Goal: Transaction & Acquisition: Download file/media

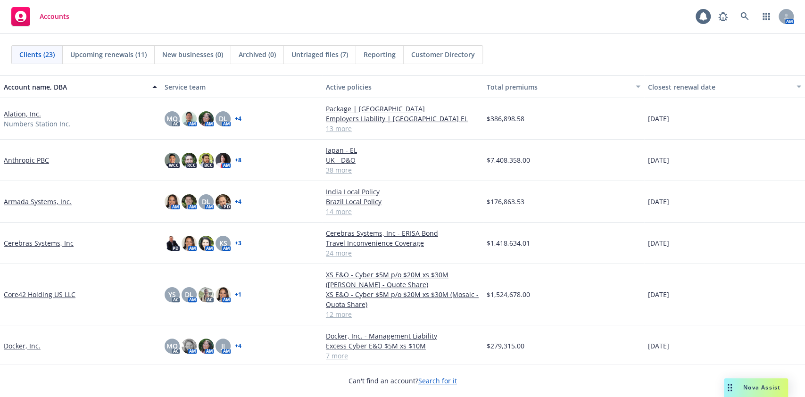
click at [39, 200] on link "Armada Systems, Inc." at bounding box center [38, 202] width 68 height 10
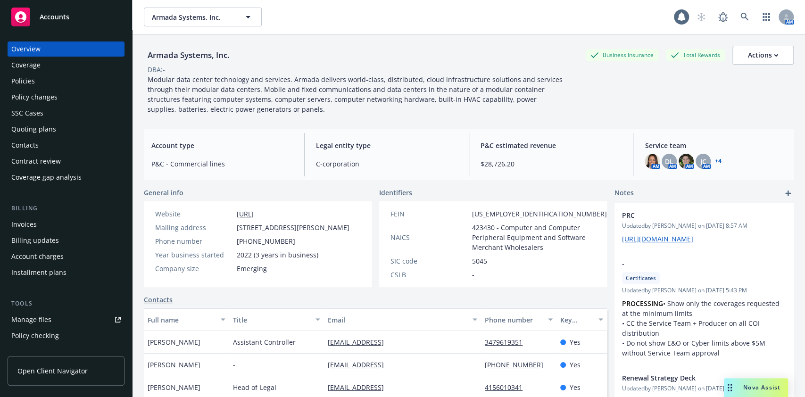
click at [30, 75] on div "Policies" at bounding box center [23, 81] width 24 height 15
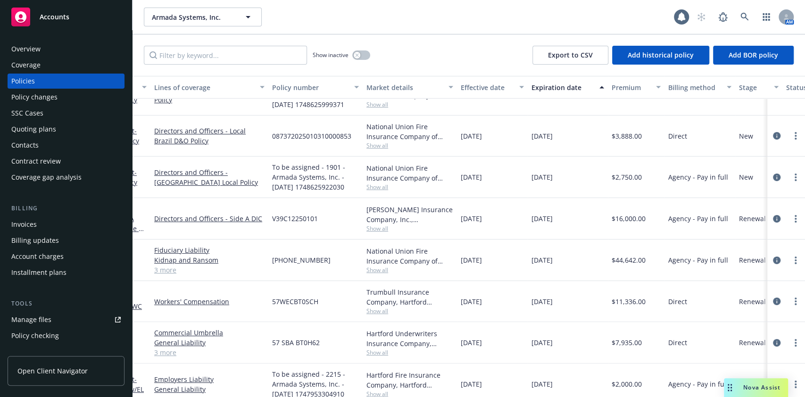
scroll to position [25, 0]
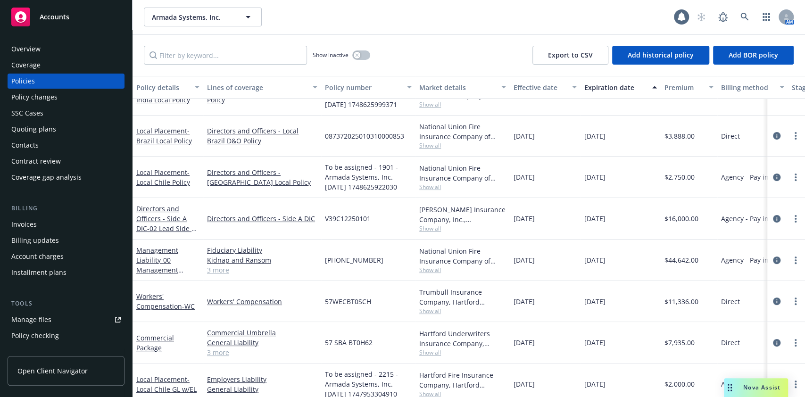
click at [43, 231] on div "Invoices" at bounding box center [65, 224] width 109 height 15
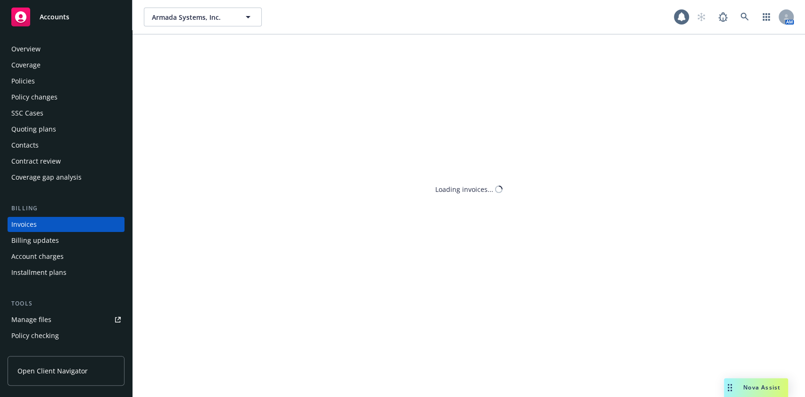
scroll to position [11, 0]
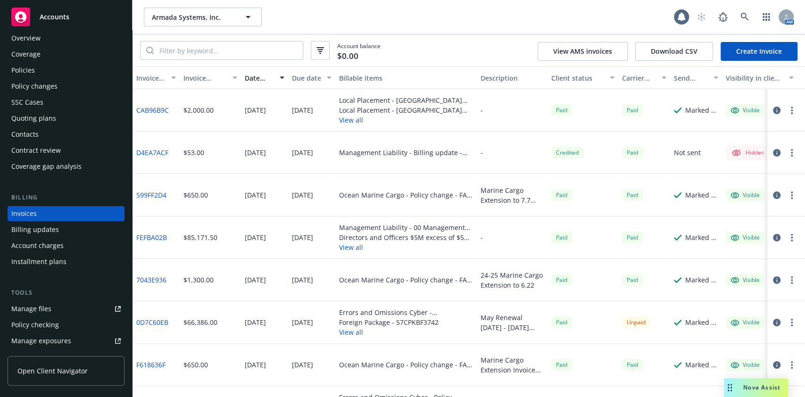
click at [53, 72] on div "Policies" at bounding box center [65, 70] width 109 height 15
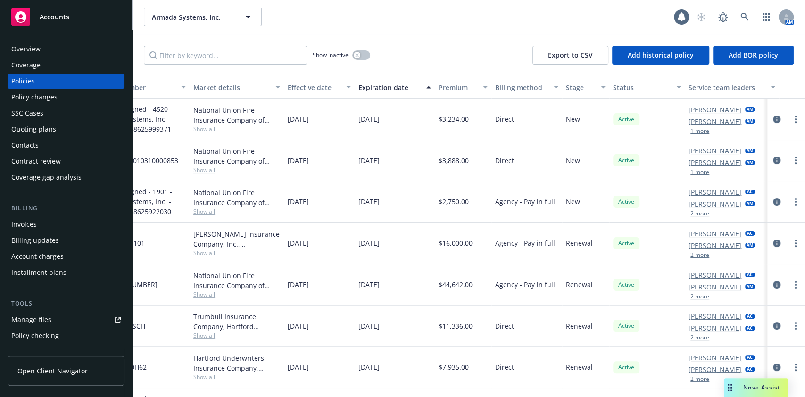
scroll to position [0, 226]
click at [773, 199] on icon "circleInformation" at bounding box center [777, 202] width 8 height 8
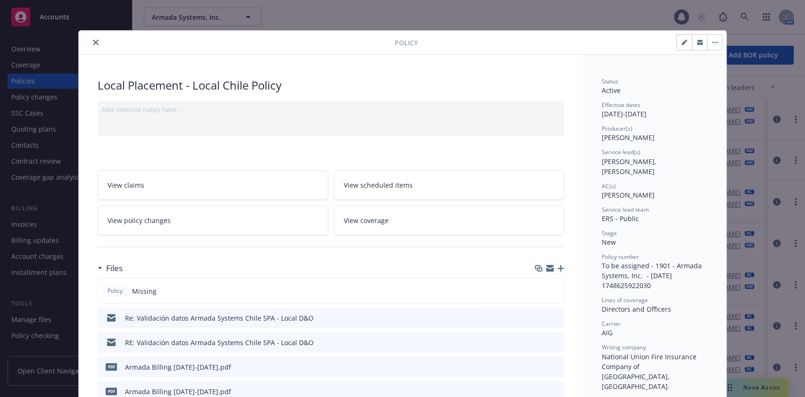
click at [93, 41] on icon "close" at bounding box center [96, 43] width 6 height 6
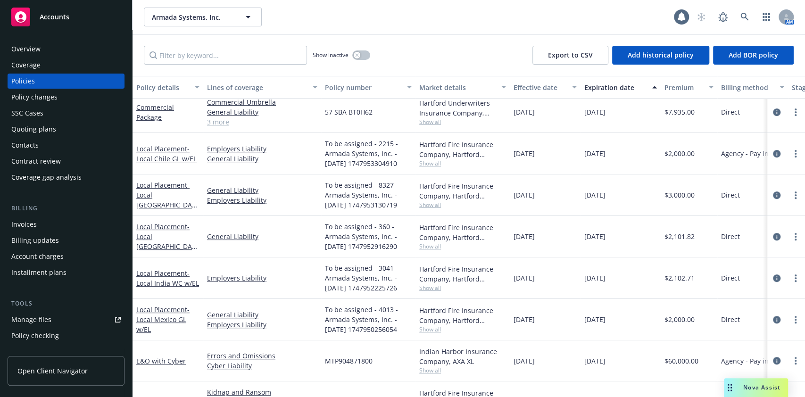
scroll to position [225, 0]
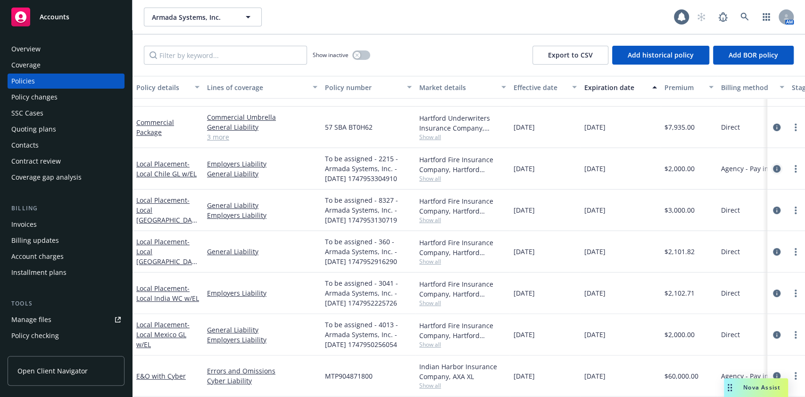
click at [772, 169] on div at bounding box center [786, 168] width 30 height 11
click at [773, 171] on icon "circleInformation" at bounding box center [777, 169] width 8 height 8
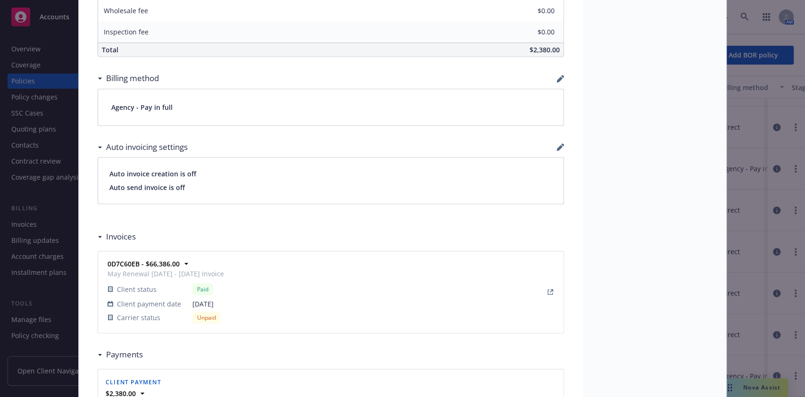
scroll to position [608, 0]
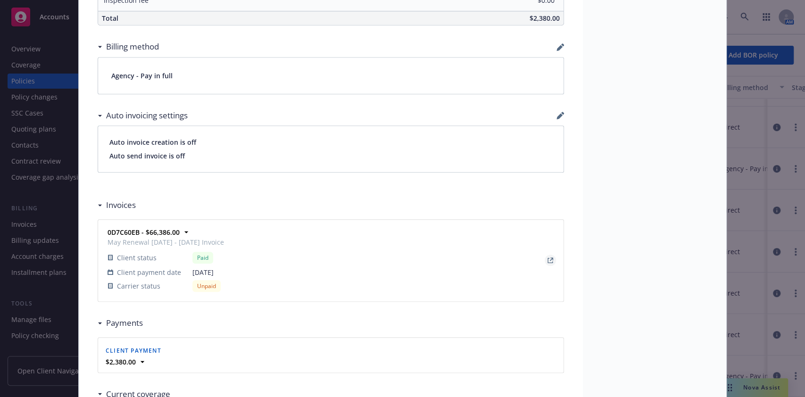
click at [547, 259] on icon "View Invoice" at bounding box center [550, 260] width 6 height 6
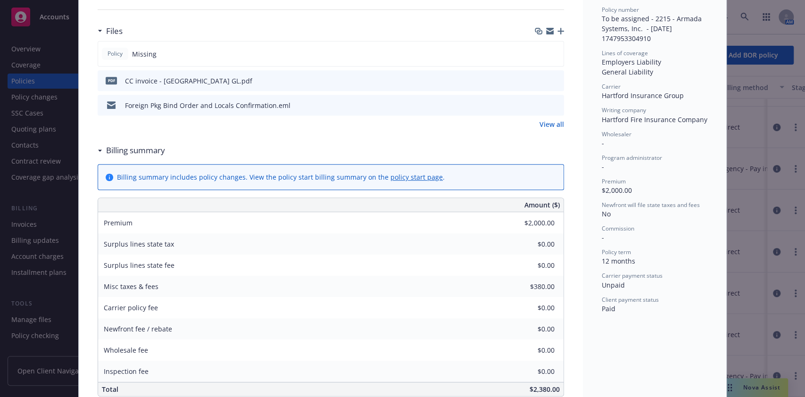
scroll to position [0, 0]
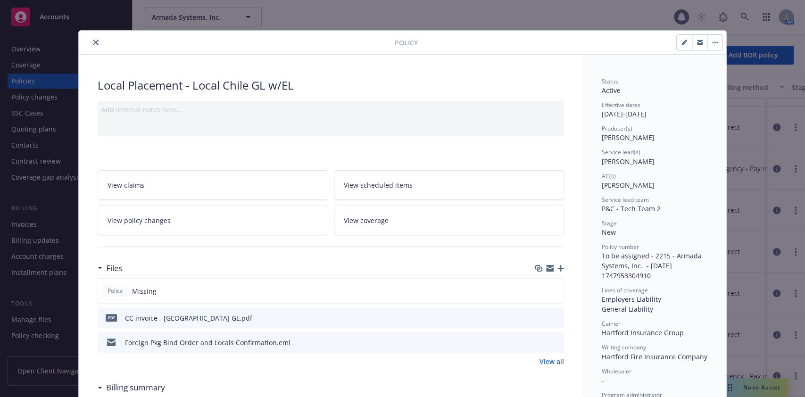
click at [93, 42] on icon "close" at bounding box center [96, 43] width 6 height 6
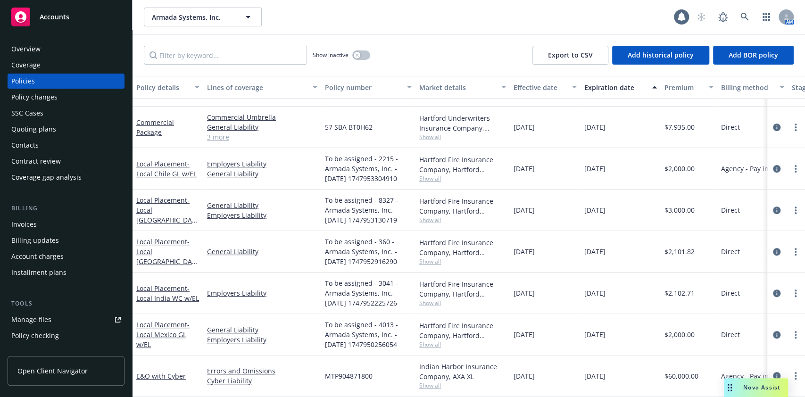
click at [61, 224] on div "Invoices" at bounding box center [65, 224] width 109 height 15
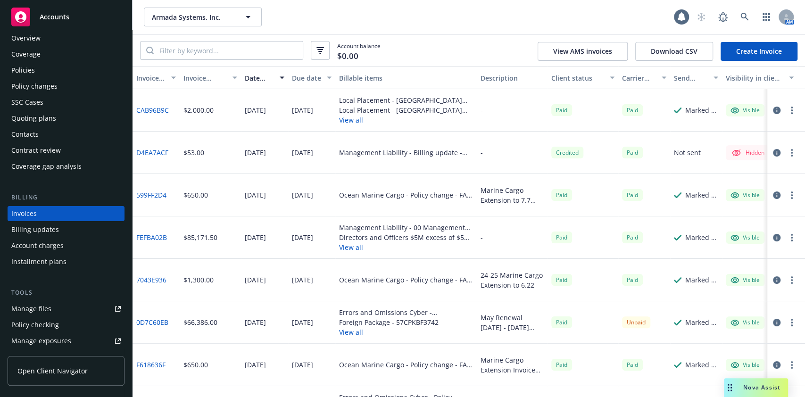
scroll to position [52, 0]
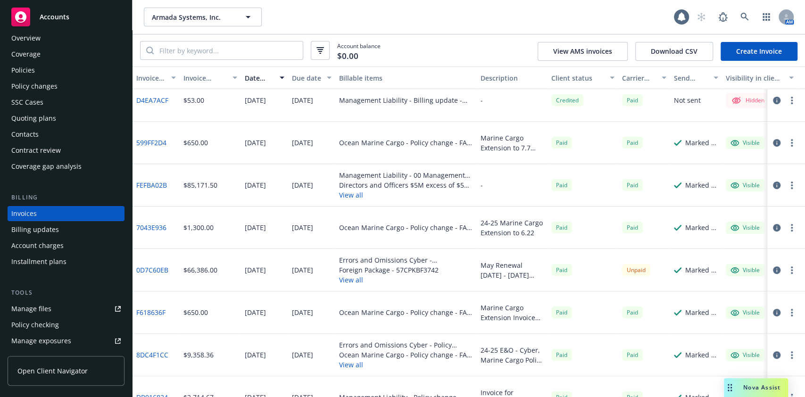
click at [771, 274] on div at bounding box center [784, 270] width 26 height 11
click at [771, 272] on button "button" at bounding box center [776, 270] width 11 height 11
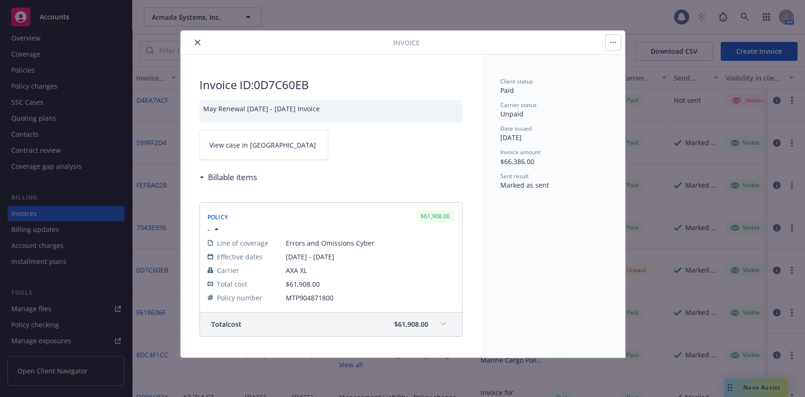
click at [305, 157] on link "View case in [GEOGRAPHIC_DATA]" at bounding box center [263, 145] width 129 height 30
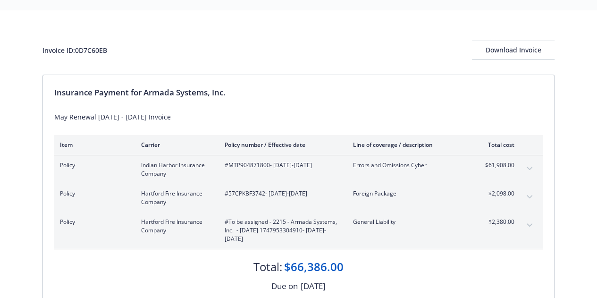
scroll to position [24, 0]
click at [529, 192] on button "expand content" at bounding box center [529, 196] width 15 height 15
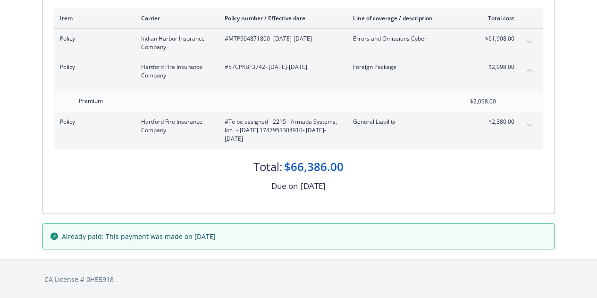
scroll to position [0, 0]
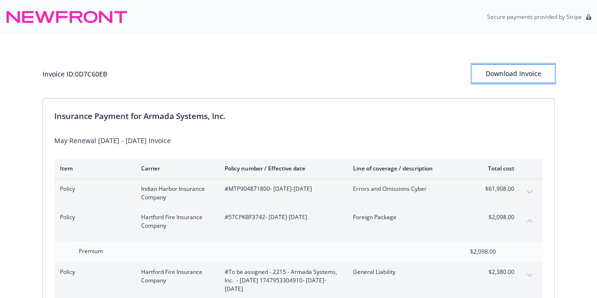
click at [505, 79] on div "Download Invoice" at bounding box center [513, 74] width 83 height 18
